Goal: Task Accomplishment & Management: Use online tool/utility

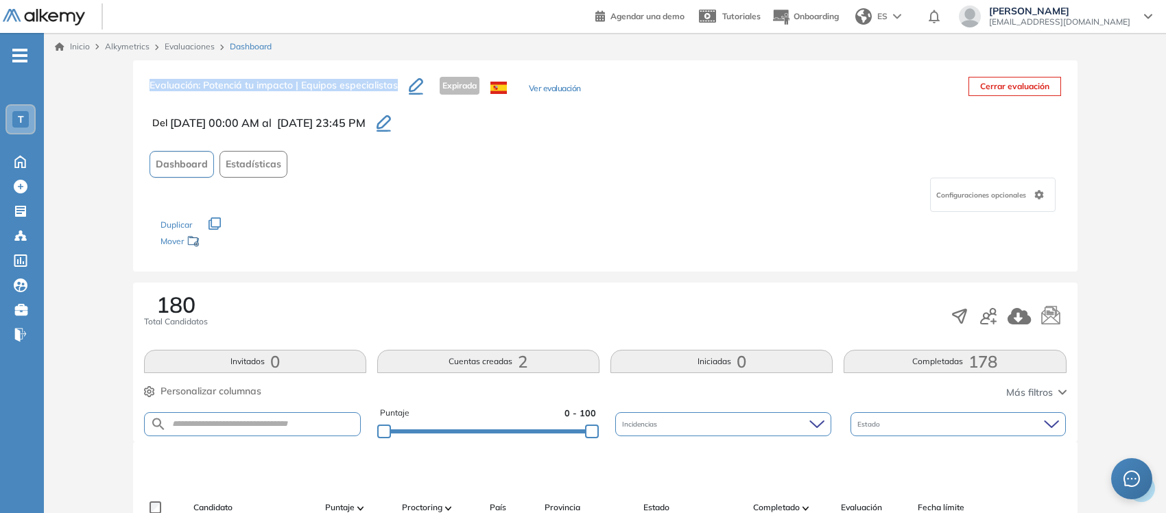
click at [187, 47] on link "Evaluaciones" at bounding box center [190, 46] width 50 height 10
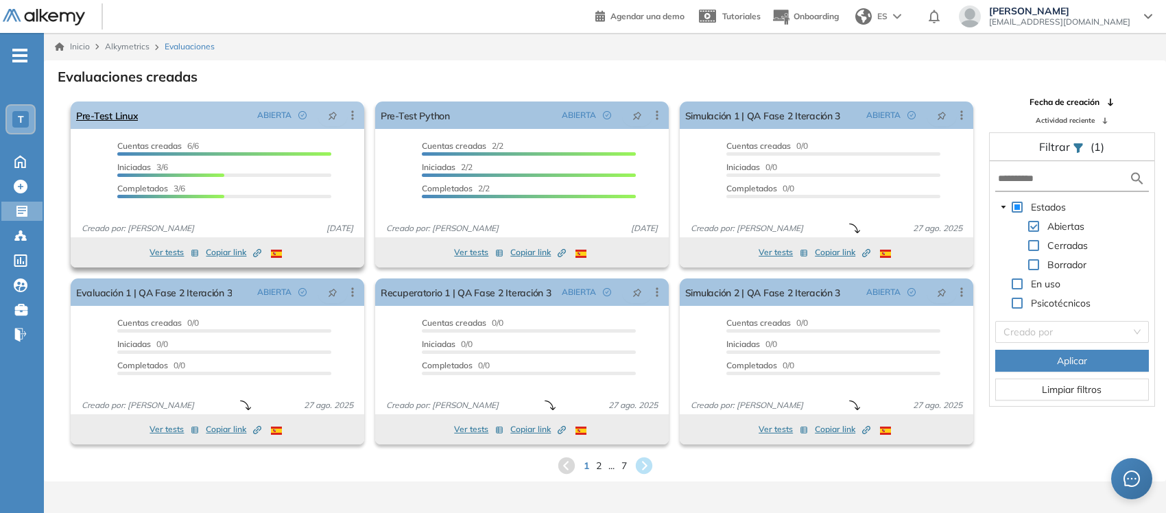
click at [351, 113] on icon at bounding box center [353, 115] width 14 height 14
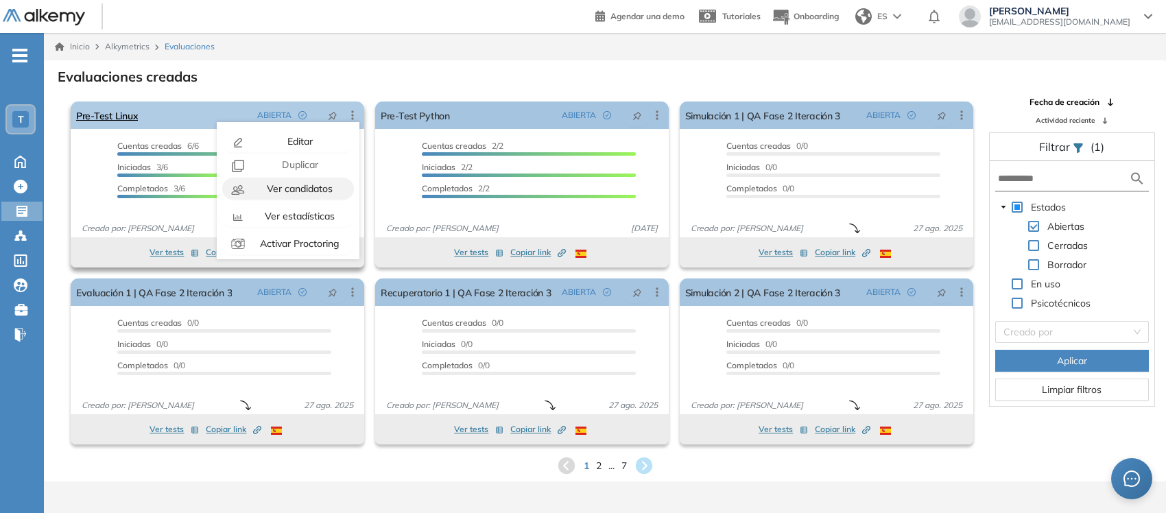
click at [305, 181] on div "Ver candidatos" at bounding box center [298, 188] width 101 height 15
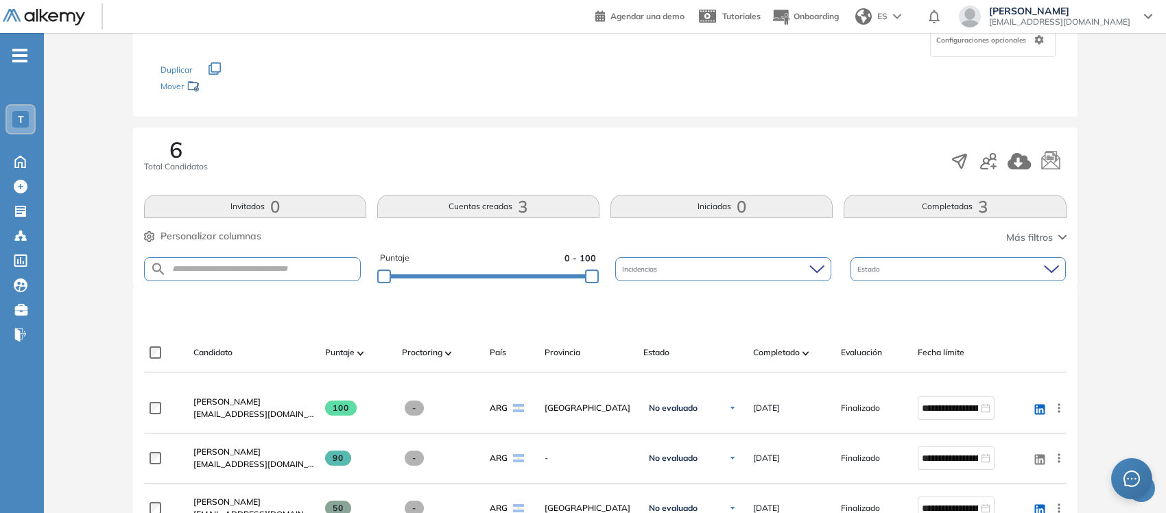
scroll to position [137, 0]
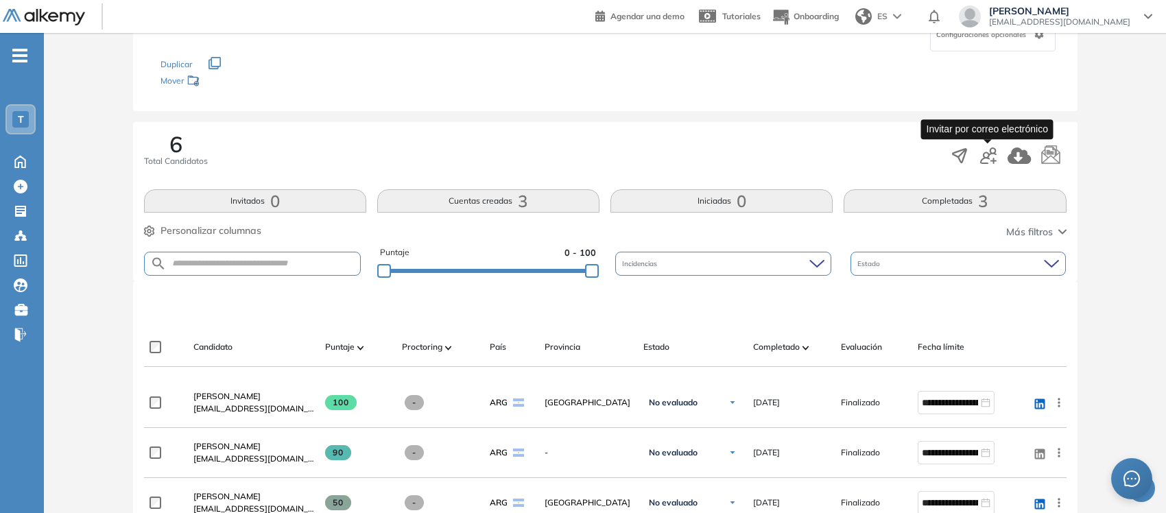
click at [992, 155] on icon "button" at bounding box center [988, 155] width 16 height 16
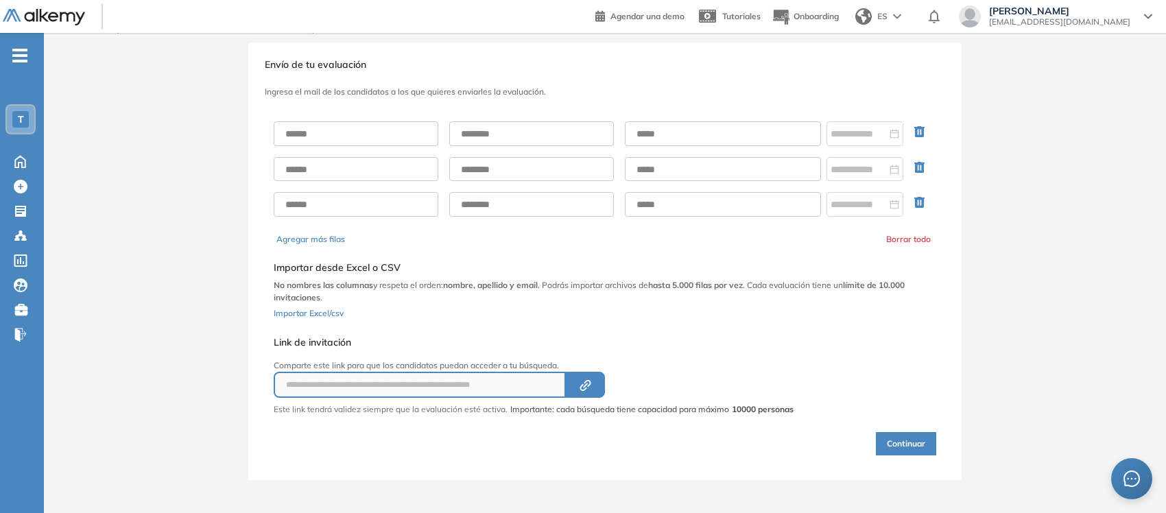
scroll to position [15, 0]
drag, startPoint x: 1164, startPoint y: 358, endPoint x: 1160, endPoint y: 261, distance: 97.5
click at [1160, 261] on html "General Training Telecom Argentina Perfil Todos los espacios Todos los espacios…" at bounding box center [583, 241] width 1166 height 513
click at [1160, 259] on div "**********" at bounding box center [605, 263] width 1122 height 437
